Goal: Task Accomplishment & Management: Manage account settings

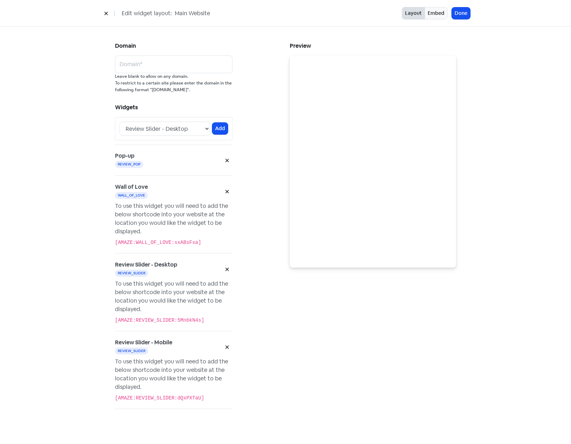
click at [139, 33] on div "Domain Domain* Leave blank to allow on any domain. To restrict to a certain sit…" at bounding box center [285, 235] width 369 height 416
click at [462, 17] on button "Done" at bounding box center [460, 13] width 18 height 12
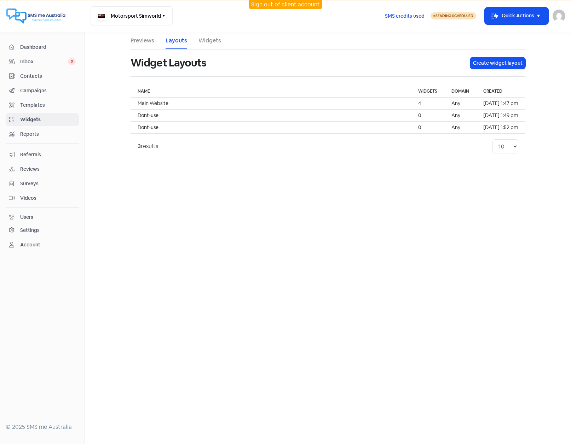
click at [555, 17] on img at bounding box center [558, 16] width 13 height 13
click at [518, 64] on link "Sign out" at bounding box center [503, 64] width 124 height 11
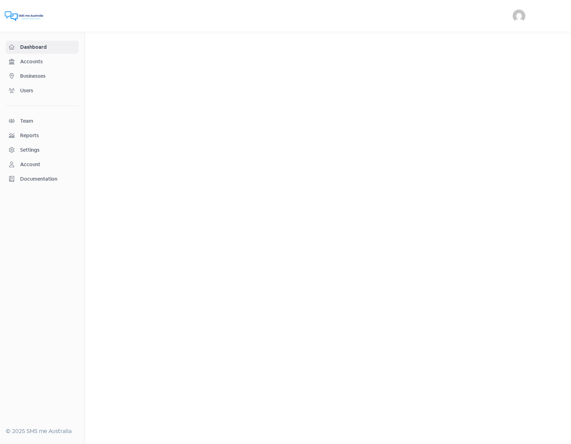
click at [515, 16] on img at bounding box center [518, 16] width 13 height 13
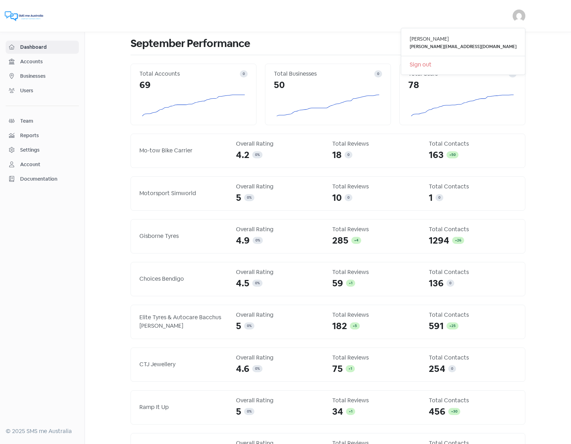
click at [469, 64] on link "Sign out" at bounding box center [463, 64] width 124 height 11
